Goal: Use online tool/utility: Utilize a website feature to perform a specific function

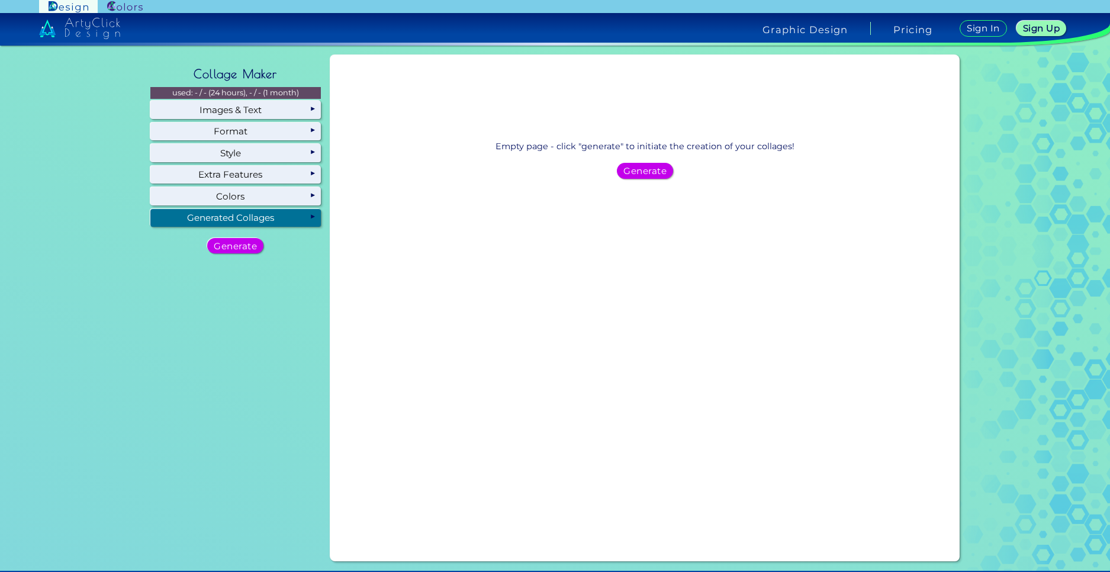
scroll to position [59, 0]
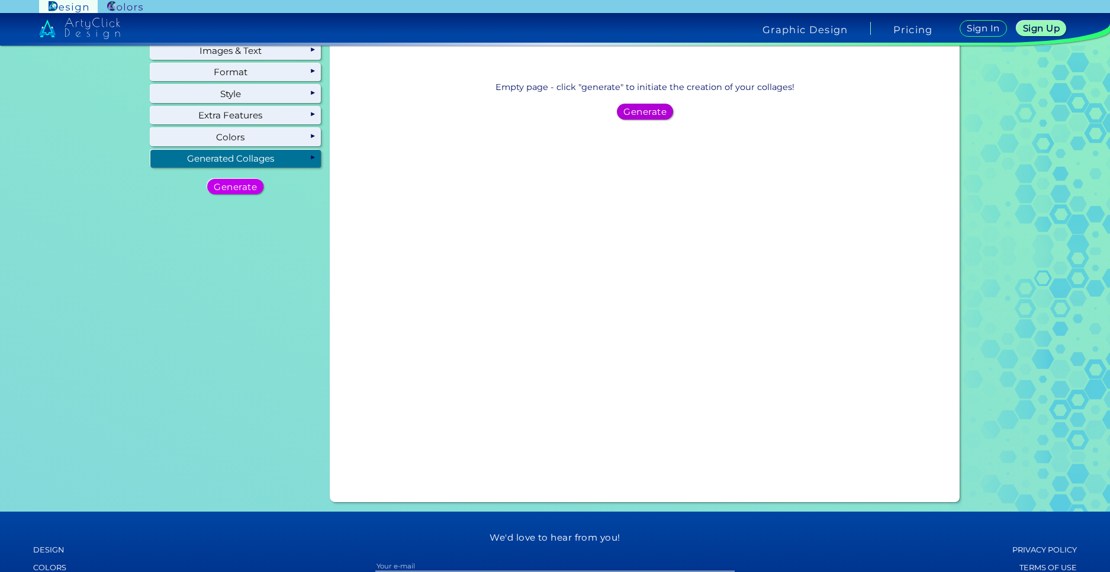
click at [649, 115] on h5 "Generate" at bounding box center [644, 111] width 43 height 9
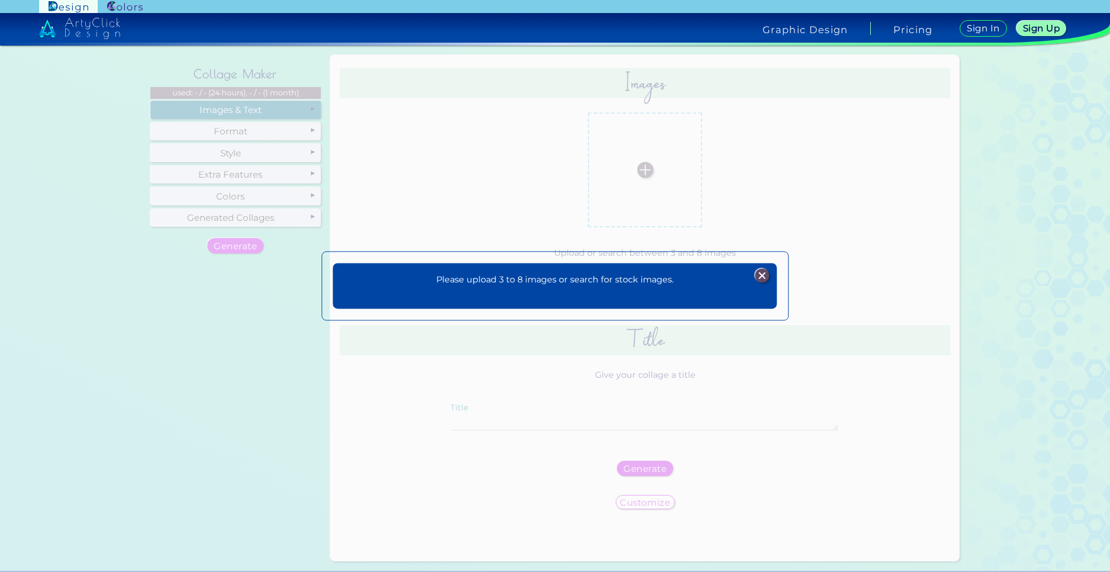
click at [760, 267] on div "Please upload 3 to 8 images or search for stock images. Plans Sign Up Sign In" at bounding box center [555, 286] width 444 height 46
click at [756, 272] on img at bounding box center [762, 276] width 14 height 14
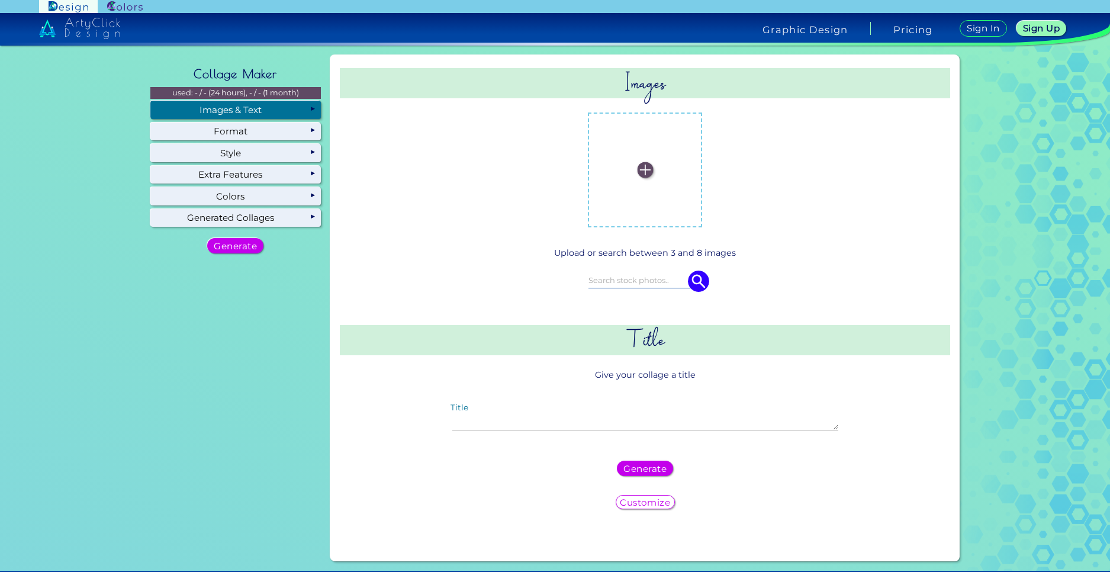
click at [617, 172] on label at bounding box center [645, 169] width 102 height 102
click at [0, 0] on input "file" at bounding box center [0, 0] width 0 height 0
click at [617, 172] on label at bounding box center [645, 169] width 102 height 102
click at [0, 0] on input "file" at bounding box center [0, 0] width 0 height 0
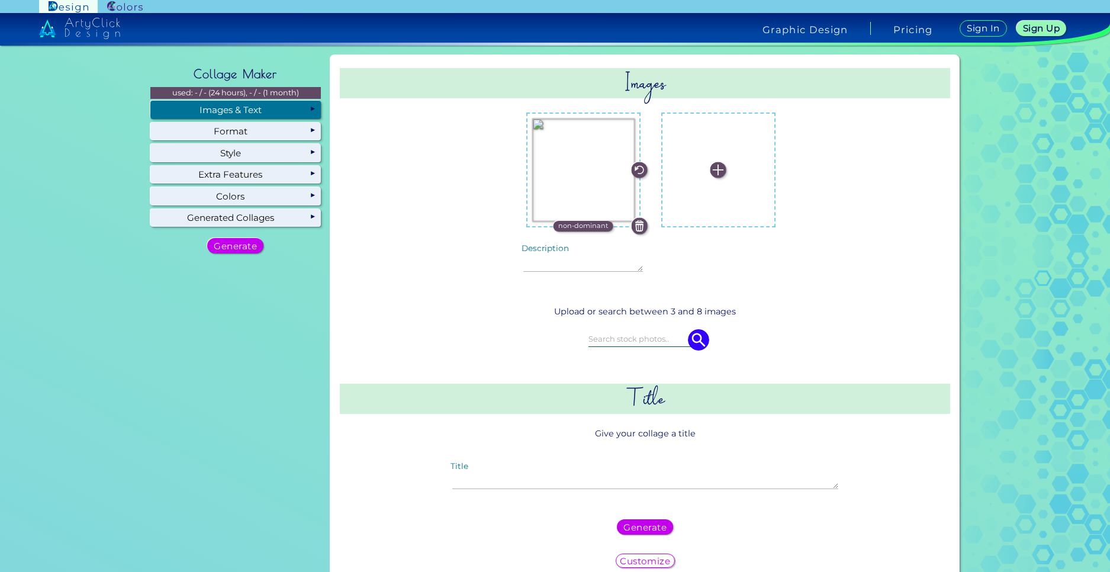
click at [816, 284] on div "non-dominant Description non-dominant" at bounding box center [644, 199] width 549 height 192
click at [716, 205] on label at bounding box center [718, 169] width 102 height 102
click at [0, 0] on input "file" at bounding box center [0, 0] width 0 height 0
click at [716, 205] on label at bounding box center [718, 169] width 102 height 102
click at [0, 0] on input "file" at bounding box center [0, 0] width 0 height 0
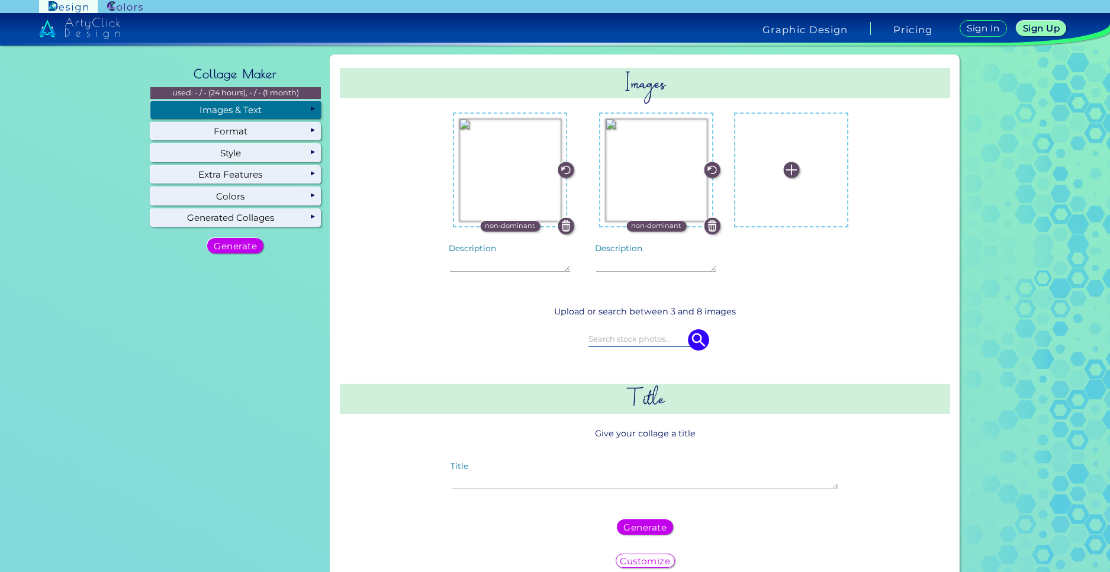
click at [801, 205] on label at bounding box center [791, 169] width 102 height 102
click at [0, 0] on input "file" at bounding box center [0, 0] width 0 height 0
click at [794, 204] on label at bounding box center [791, 169] width 102 height 102
click at [0, 0] on input "file" at bounding box center [0, 0] width 0 height 0
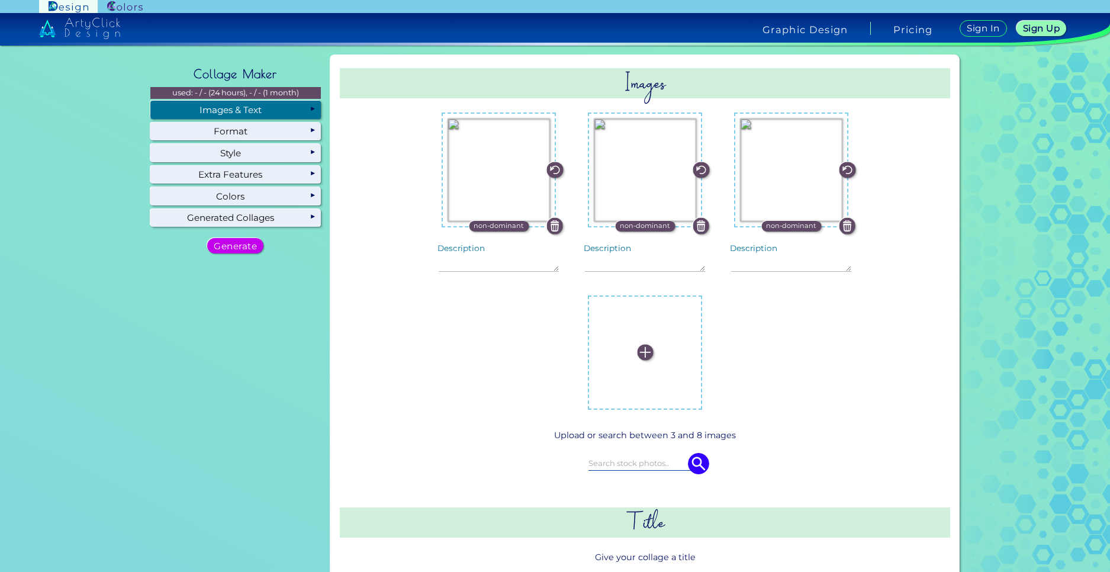
click at [473, 230] on p "non-dominant" at bounding box center [498, 226] width 50 height 11
click at [482, 225] on p "dominant" at bounding box center [499, 226] width 34 height 11
click at [620, 229] on p "non-dominant" at bounding box center [645, 226] width 50 height 11
click at [453, 234] on div "non-dominant Description" at bounding box center [499, 199] width 146 height 182
click at [473, 226] on p "non-dominant" at bounding box center [498, 226] width 50 height 11
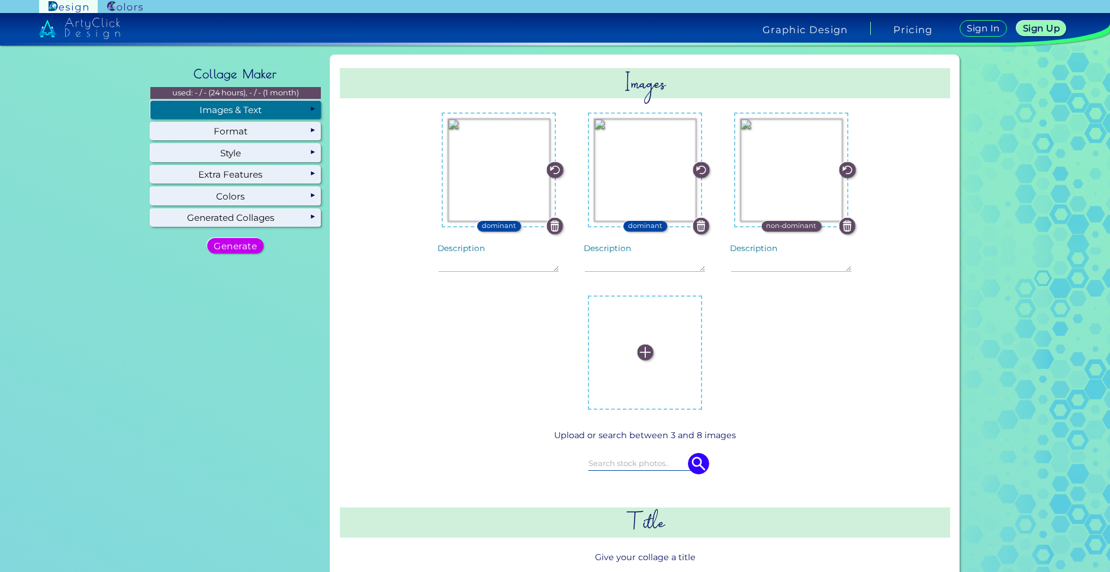
click at [696, 301] on label at bounding box center [645, 352] width 102 height 102
click at [0, 0] on input "file" at bounding box center [0, 0] width 0 height 0
click at [696, 301] on label at bounding box center [645, 352] width 102 height 102
click at [0, 0] on input "file" at bounding box center [0, 0] width 0 height 0
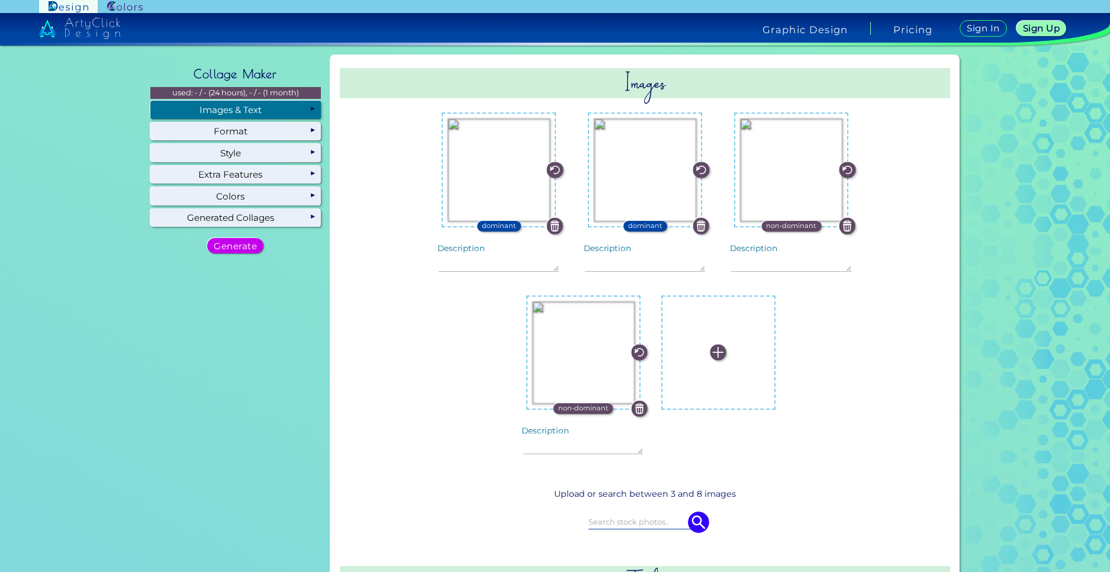
click at [710, 354] on img at bounding box center [718, 352] width 16 height 16
click at [0, 0] on input "file" at bounding box center [0, 0] width 0 height 0
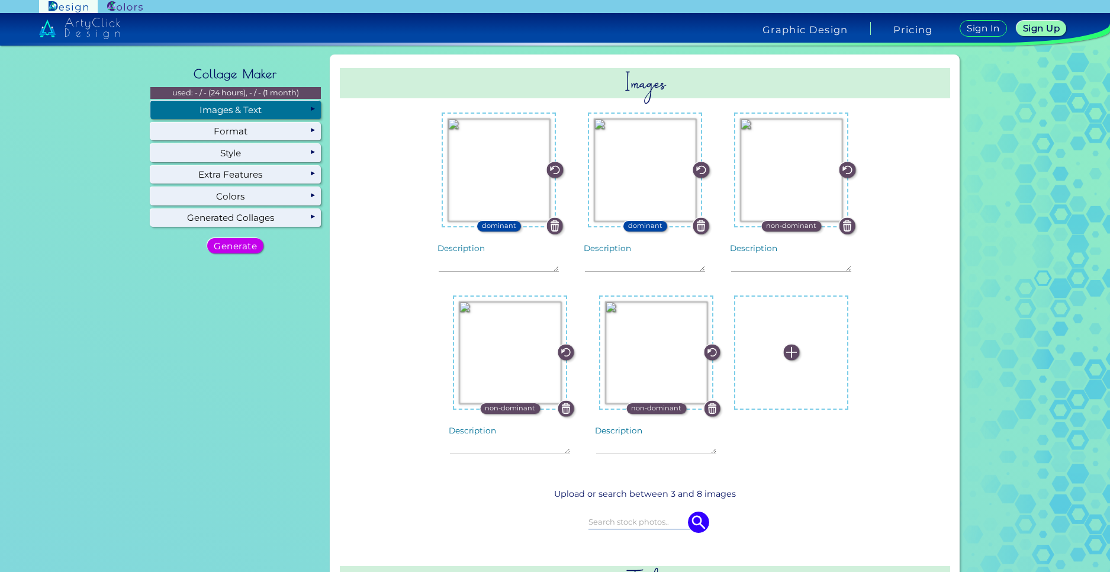
click at [639, 407] on p "non-dominant" at bounding box center [656, 408] width 50 height 11
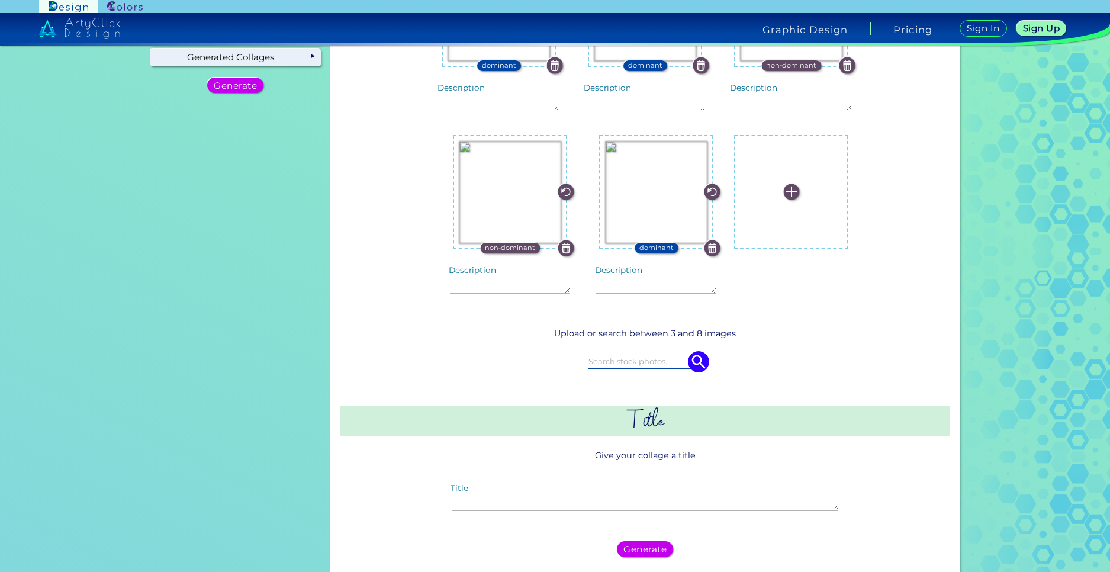
scroll to position [178, 0]
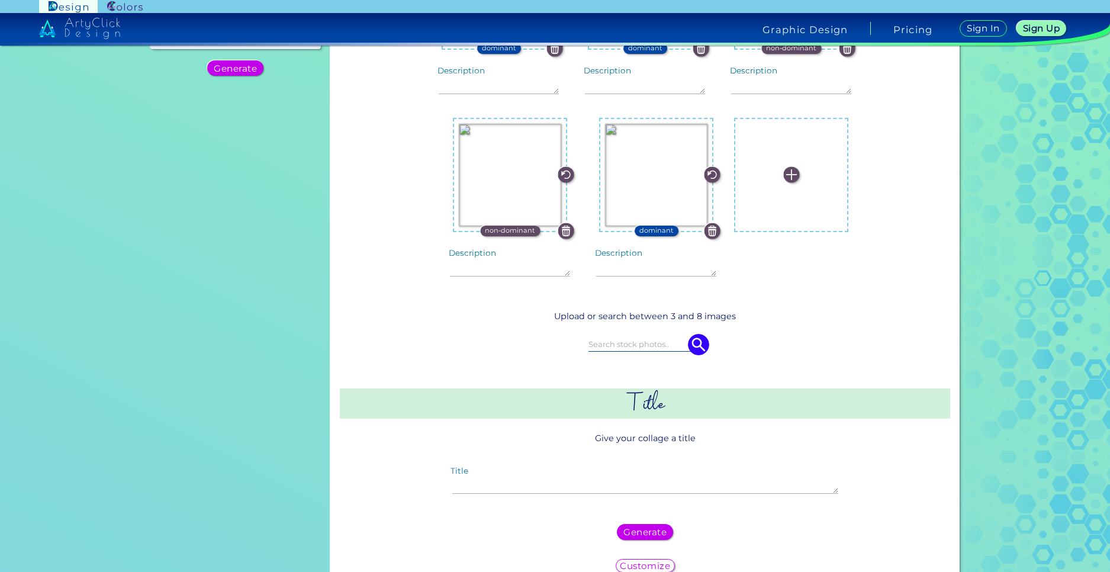
click at [673, 410] on h2 "Title" at bounding box center [645, 403] width 611 height 30
click at [653, 403] on h2 "Title" at bounding box center [645, 403] width 611 height 30
click at [648, 405] on h2 "Title" at bounding box center [645, 403] width 611 height 30
click at [560, 495] on div "Title" at bounding box center [645, 482] width 405 height 46
click at [558, 482] on textarea "Title" at bounding box center [645, 480] width 386 height 25
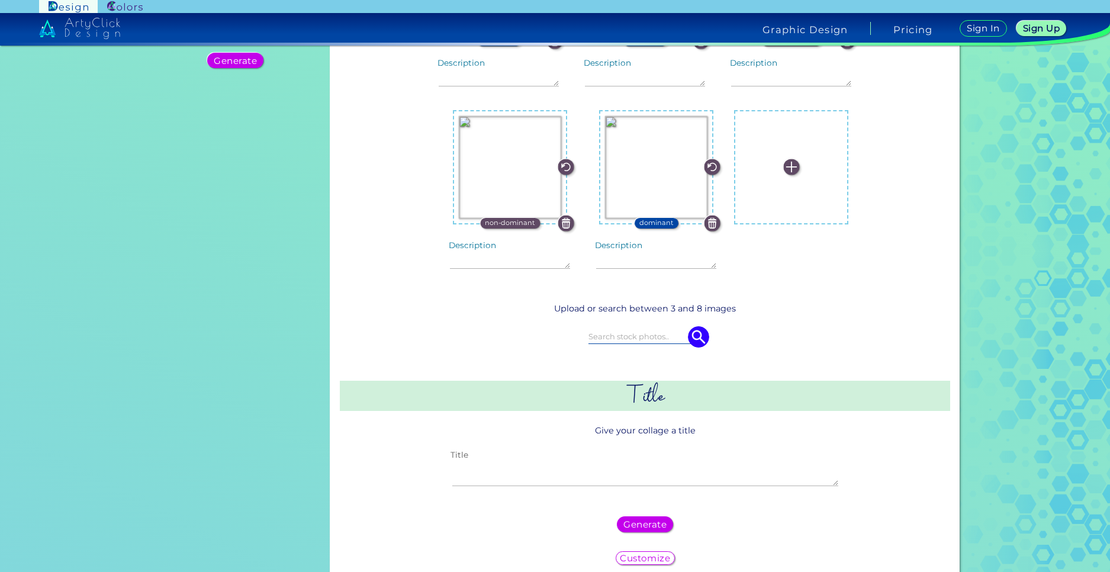
scroll to position [171, 0]
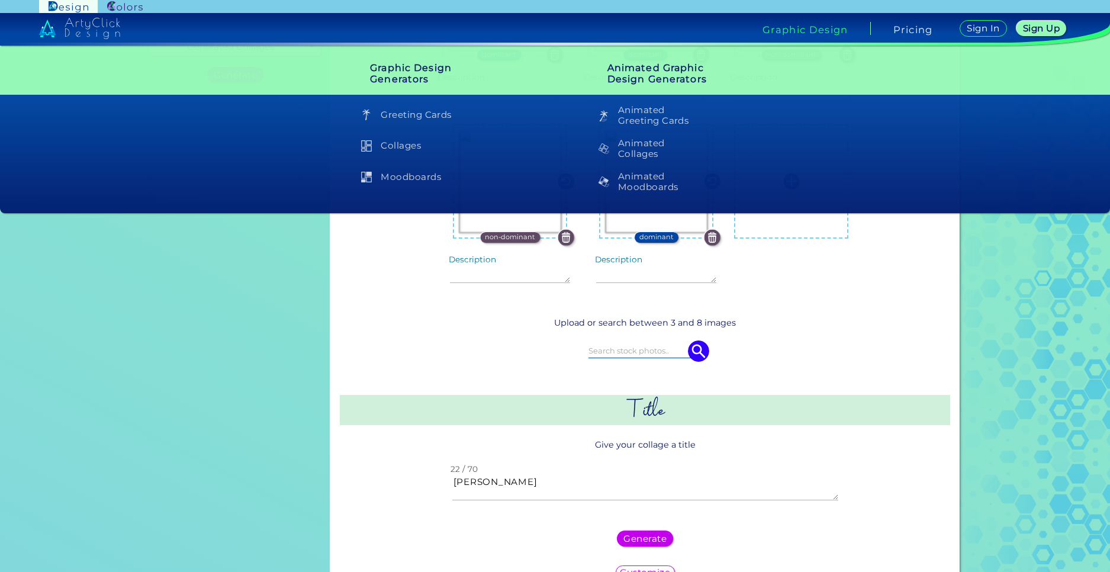
click at [589, 482] on textarea "[PERSON_NAME]" at bounding box center [645, 487] width 386 height 25
type textarea "[PERSON_NAME]"
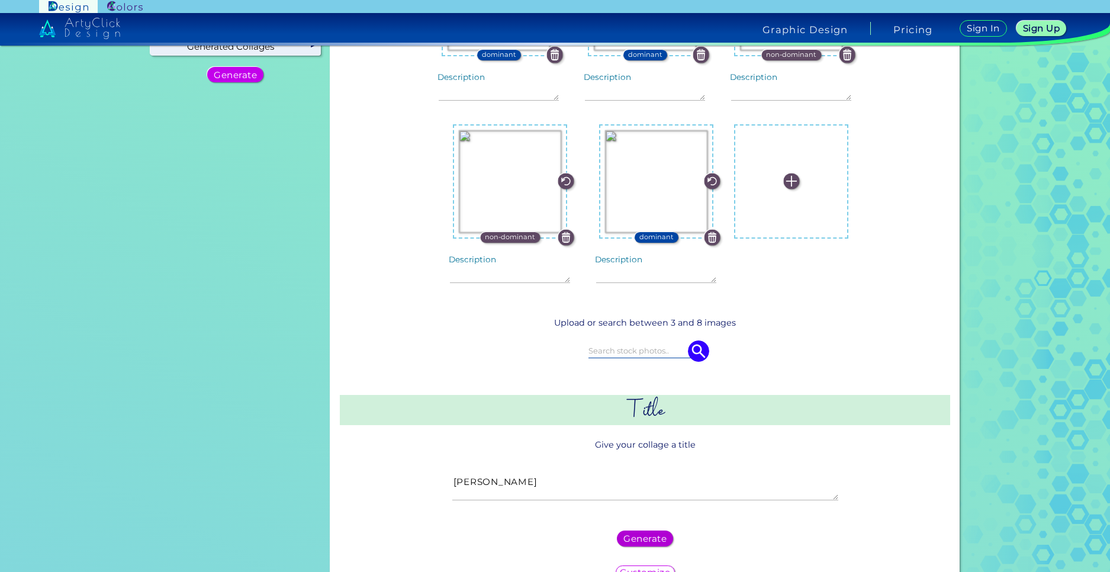
click at [639, 534] on h5 "Generate" at bounding box center [645, 538] width 38 height 8
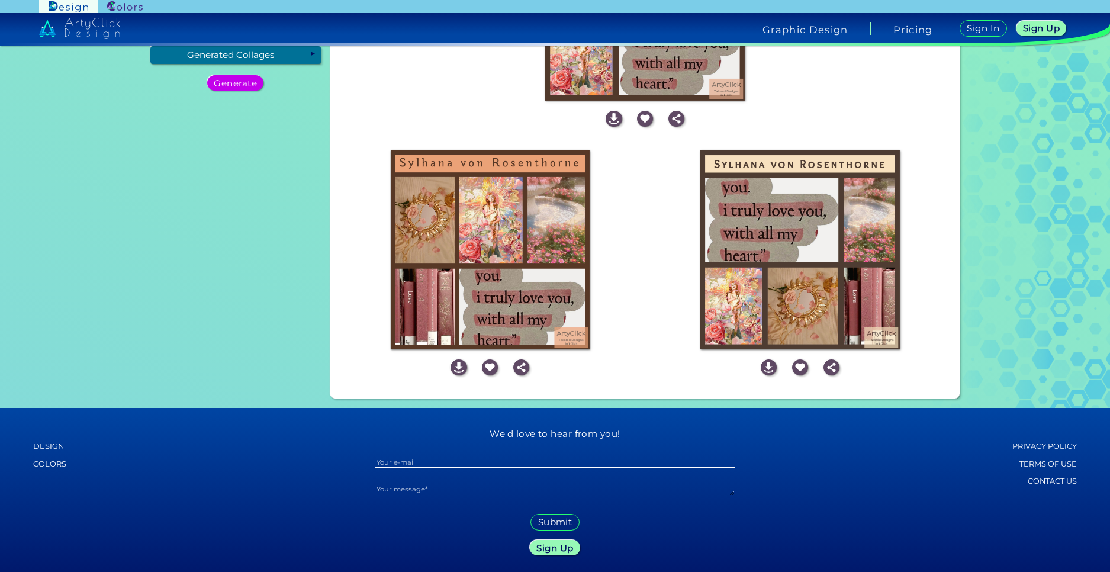
scroll to position [202, 0]
